Goal: Navigation & Orientation: Find specific page/section

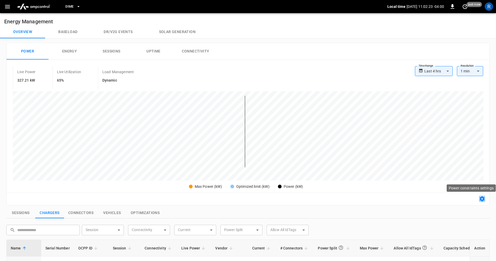
click at [479, 201] on icon "button" at bounding box center [482, 199] width 6 height 6
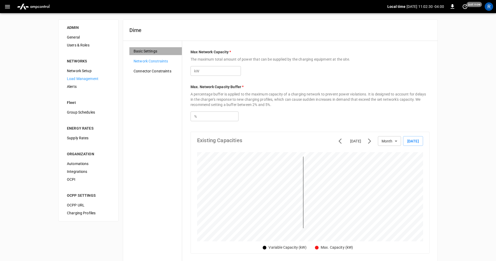
click at [151, 51] on span "Basic Settings" at bounding box center [156, 52] width 44 height 6
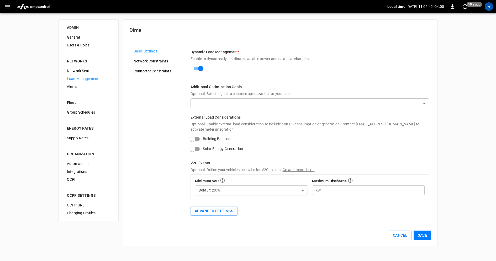
click at [165, 62] on span "Network Constraints" at bounding box center [156, 62] width 44 height 6
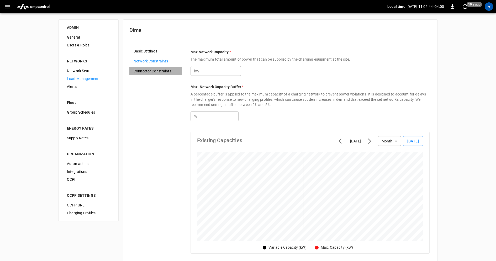
click at [167, 70] on span "Connector Constraints" at bounding box center [156, 71] width 44 height 6
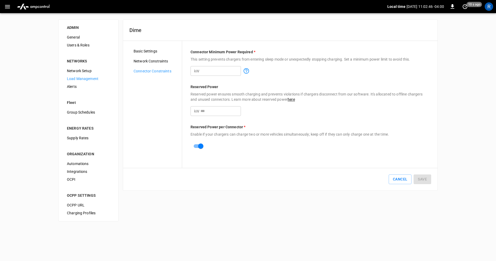
click at [153, 50] on span "Basic Settings" at bounding box center [156, 52] width 44 height 6
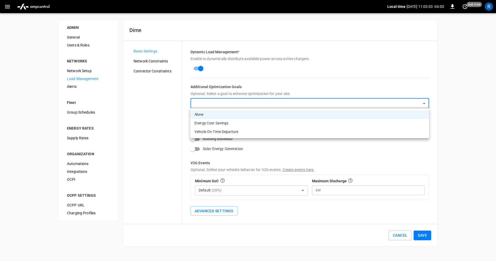
click at [241, 103] on body "Local time 2025-09-15 11:03:03 -04:00 0 just now R ADMIN General Users & Roles …" at bounding box center [248, 126] width 496 height 253
click at [168, 115] on div at bounding box center [248, 130] width 496 height 261
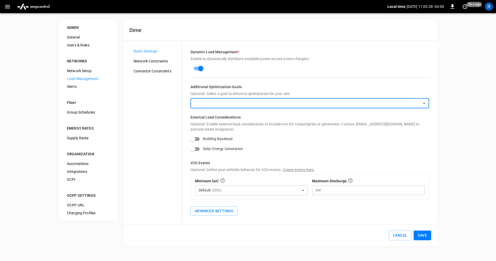
click at [278, 102] on body "Local time 2025-09-15 11:03:28 -04:00 0 20 s ago R ADMIN General Users & Roles …" at bounding box center [248, 126] width 496 height 253
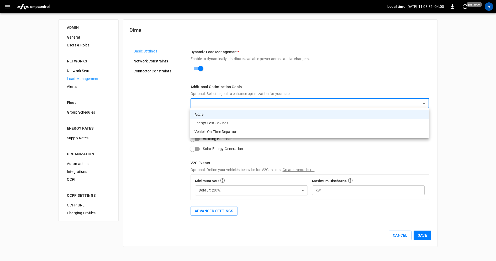
click at [150, 160] on div at bounding box center [248, 130] width 496 height 261
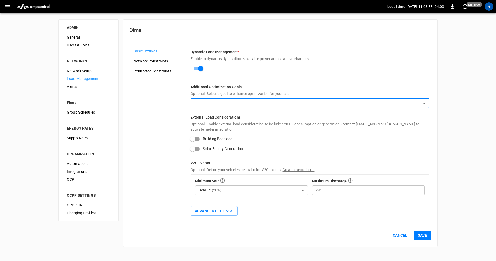
click at [287, 102] on body "Local time 2025-09-15 11:03:33 -04:00 0 just now R ADMIN General Users & Roles …" at bounding box center [248, 126] width 496 height 253
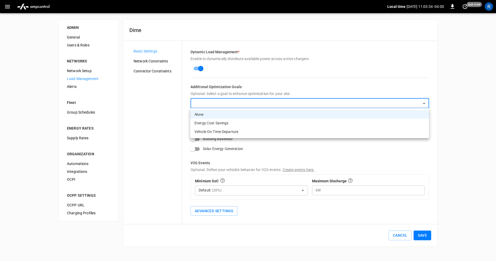
click at [162, 223] on div at bounding box center [248, 130] width 496 height 261
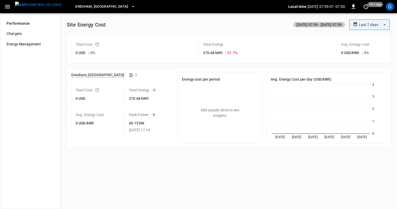
click at [369, 26] on body "**********" at bounding box center [198, 104] width 397 height 209
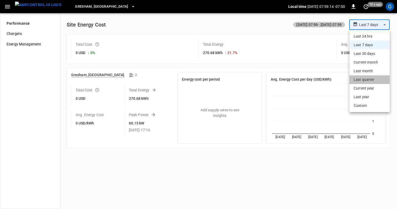
click at [364, 79] on li "Last quarter" at bounding box center [369, 79] width 40 height 9
type input "**********"
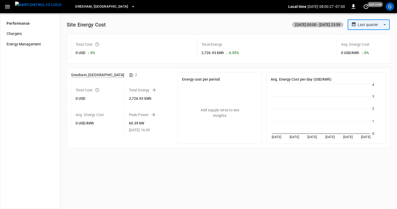
click at [90, 9] on button "Gresham, [GEOGRAPHIC_DATA]" at bounding box center [105, 7] width 64 height 10
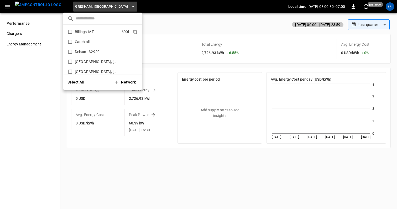
click at [78, 30] on p "Billings, MT" at bounding box center [97, 31] width 45 height 5
